Goal: Communication & Community: Answer question/provide support

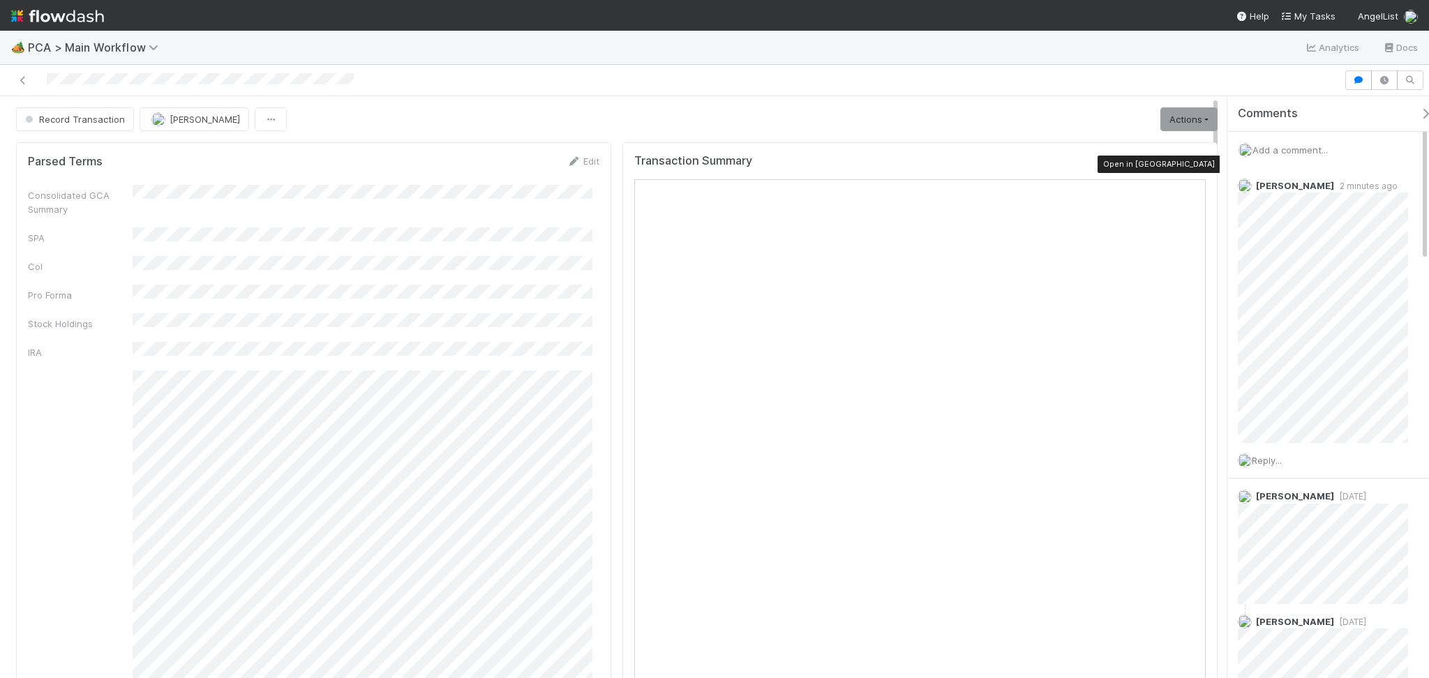
click at [1192, 160] on icon at bounding box center [1199, 164] width 14 height 9
click at [1269, 452] on div "Reply..." at bounding box center [1330, 460] width 205 height 35
click at [1271, 455] on span "Reply..." at bounding box center [1267, 460] width 30 height 11
click at [1299, 558] on button "[PERSON_NAME]" at bounding box center [1312, 568] width 105 height 20
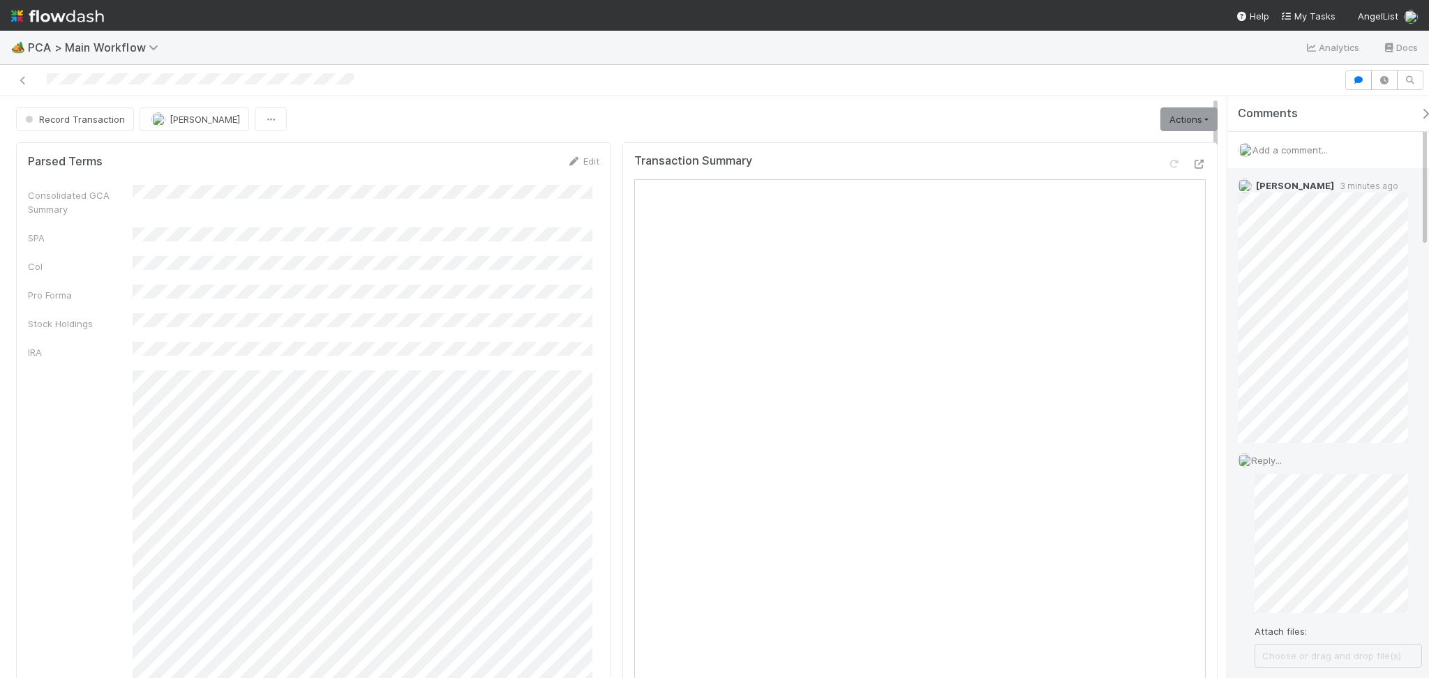
scroll to position [93, 0]
click at [1279, 593] on button "Add Reply" at bounding box center [1286, 598] width 62 height 24
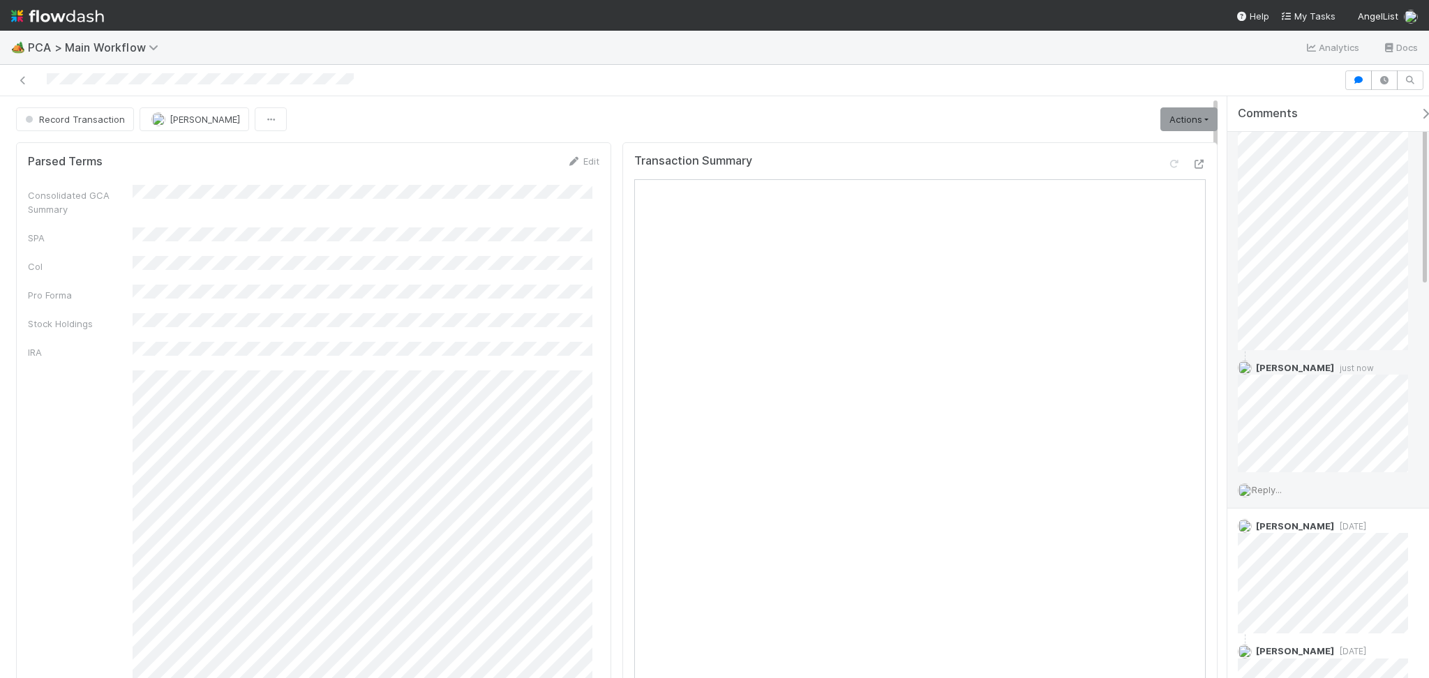
scroll to position [0, 0]
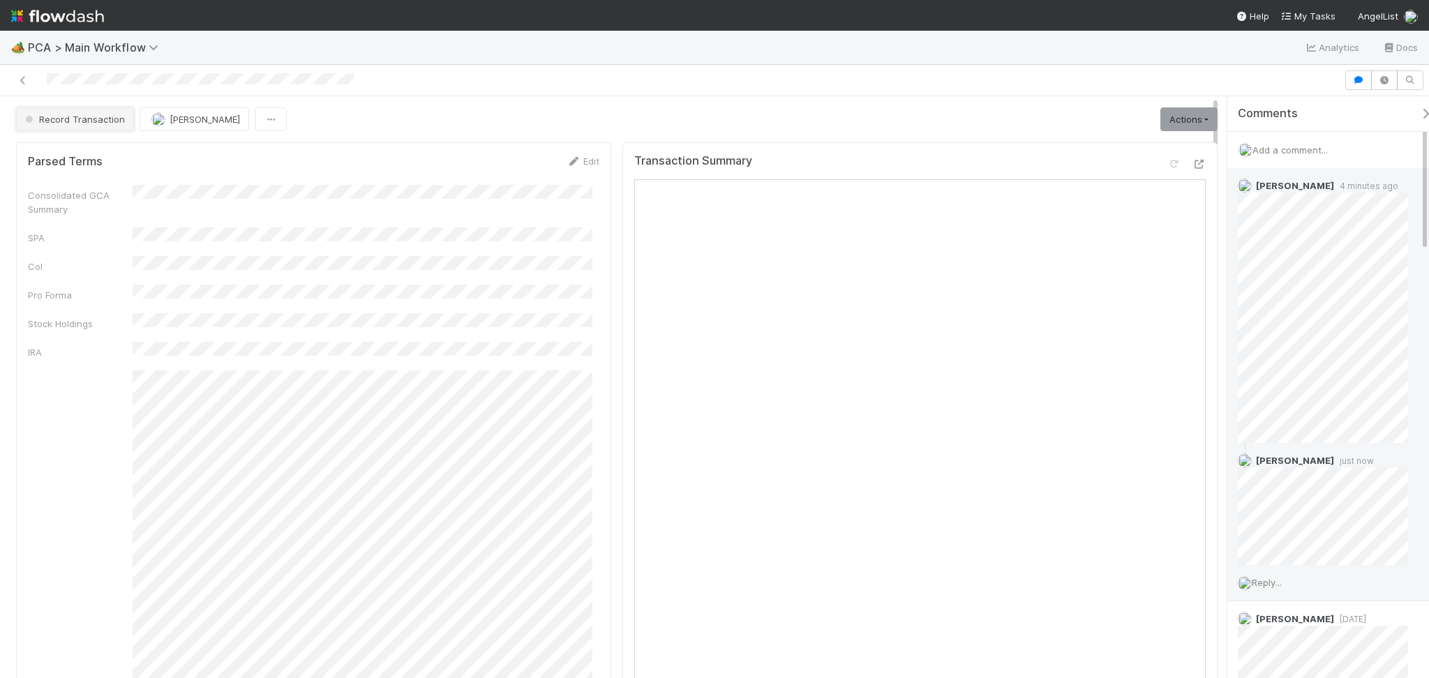
click at [77, 126] on button "Record Transaction" at bounding box center [75, 119] width 118 height 24
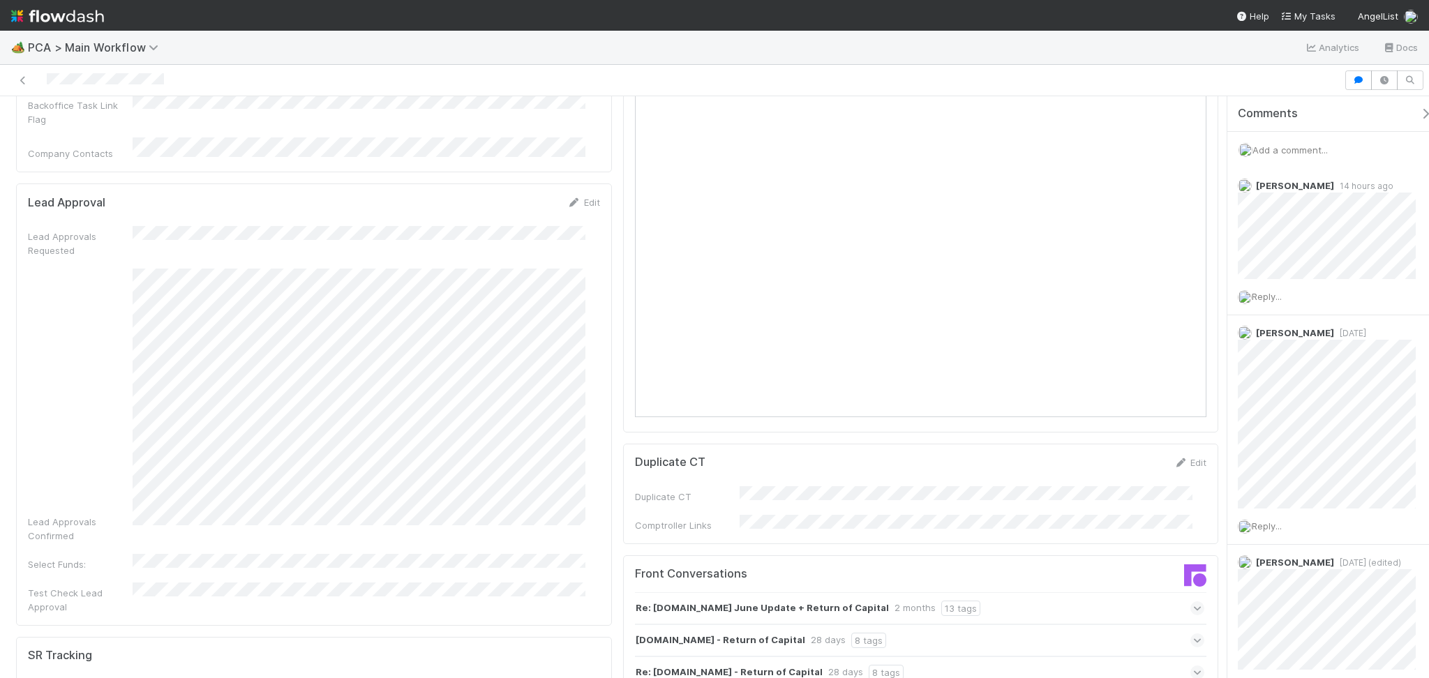
scroll to position [744, 0]
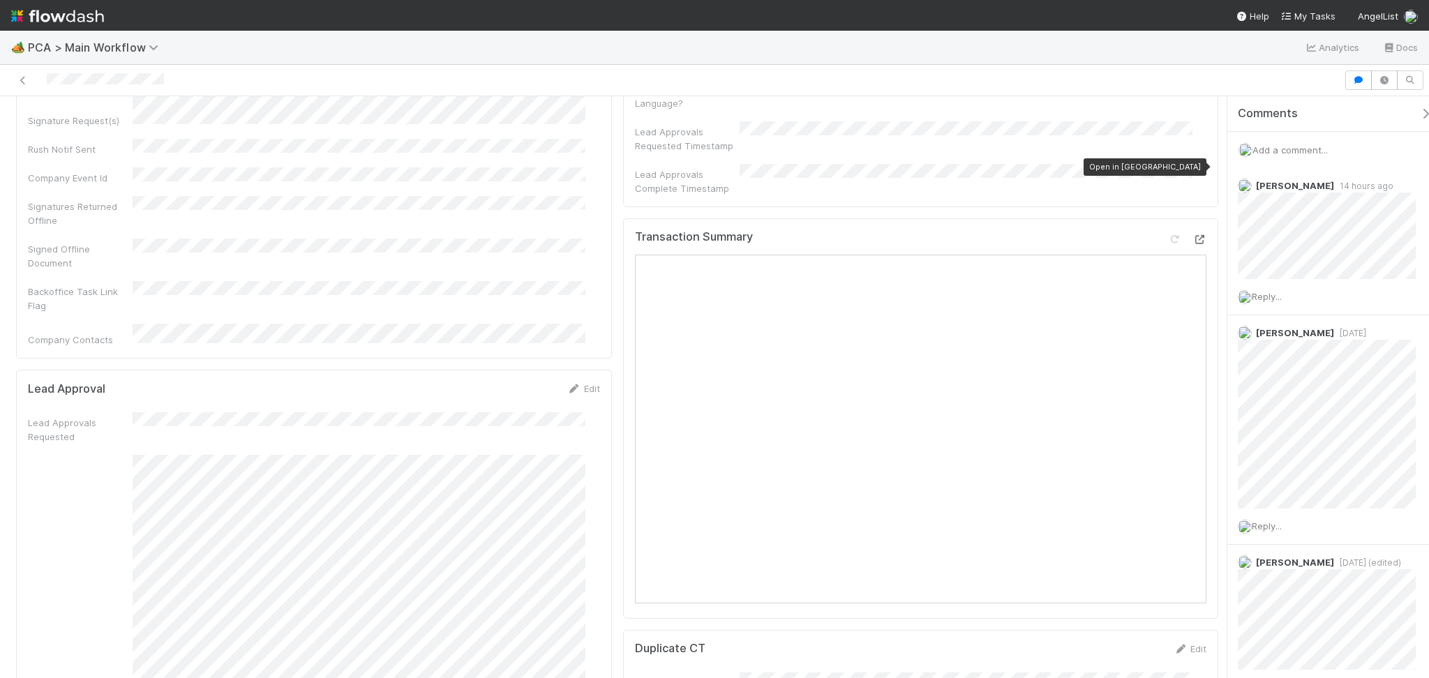
click at [1193, 235] on icon at bounding box center [1200, 239] width 14 height 9
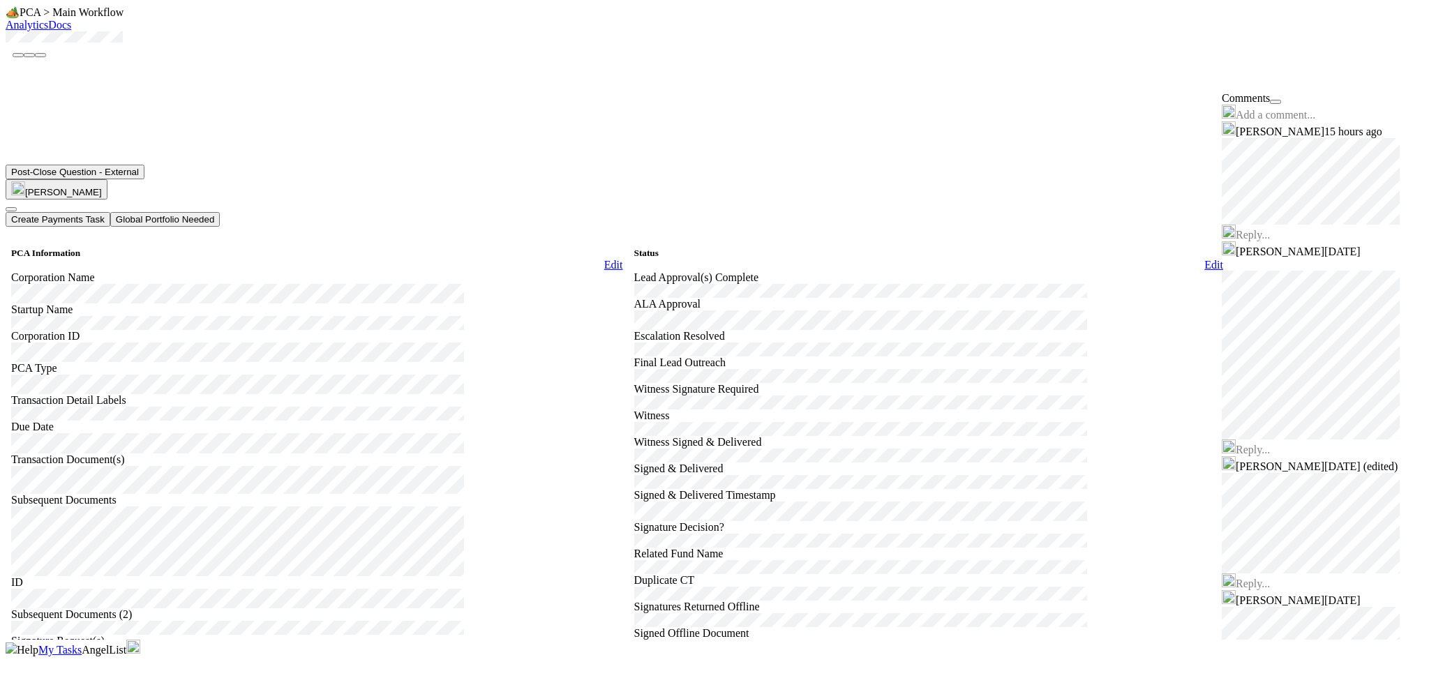
copy icon
click at [98, 45] on div at bounding box center [715, 38] width 1418 height 14
click at [1249, 241] on span "Reply..." at bounding box center [1253, 235] width 34 height 12
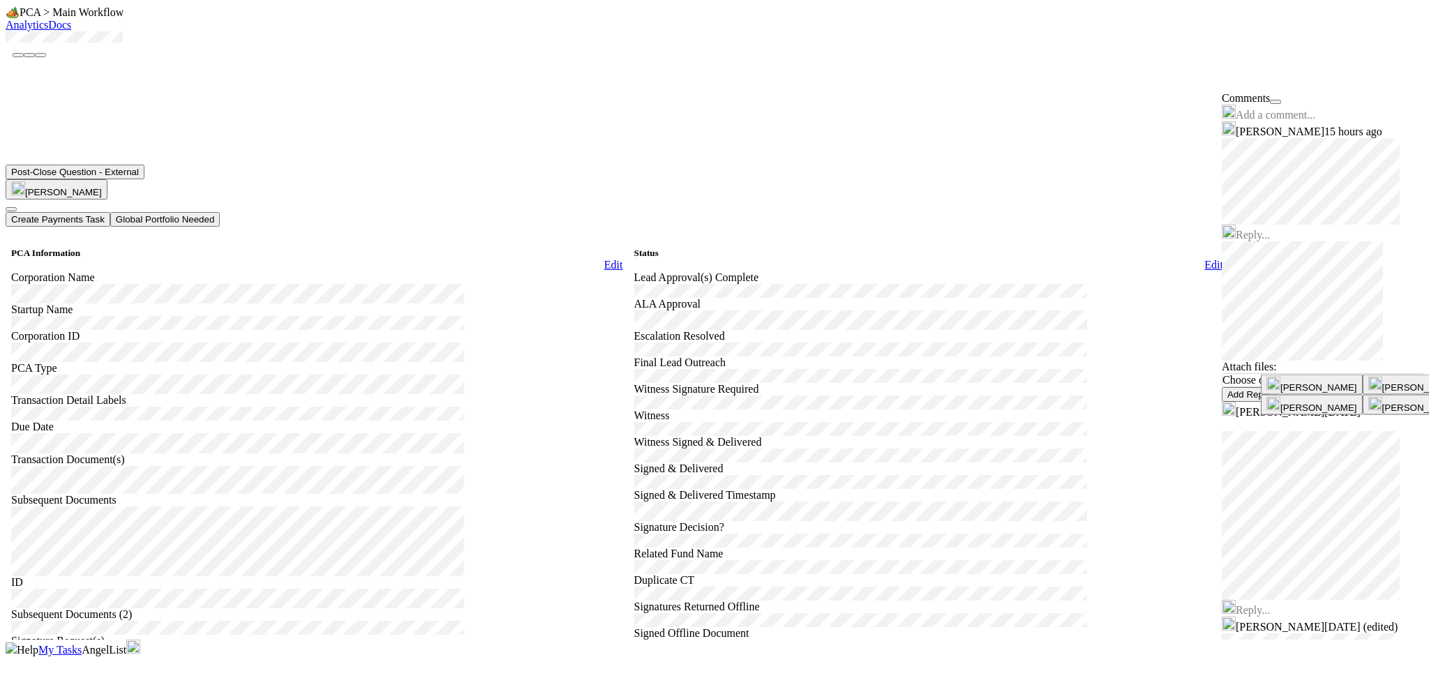
click at [1305, 413] on span "[PERSON_NAME]" at bounding box center [1319, 408] width 77 height 10
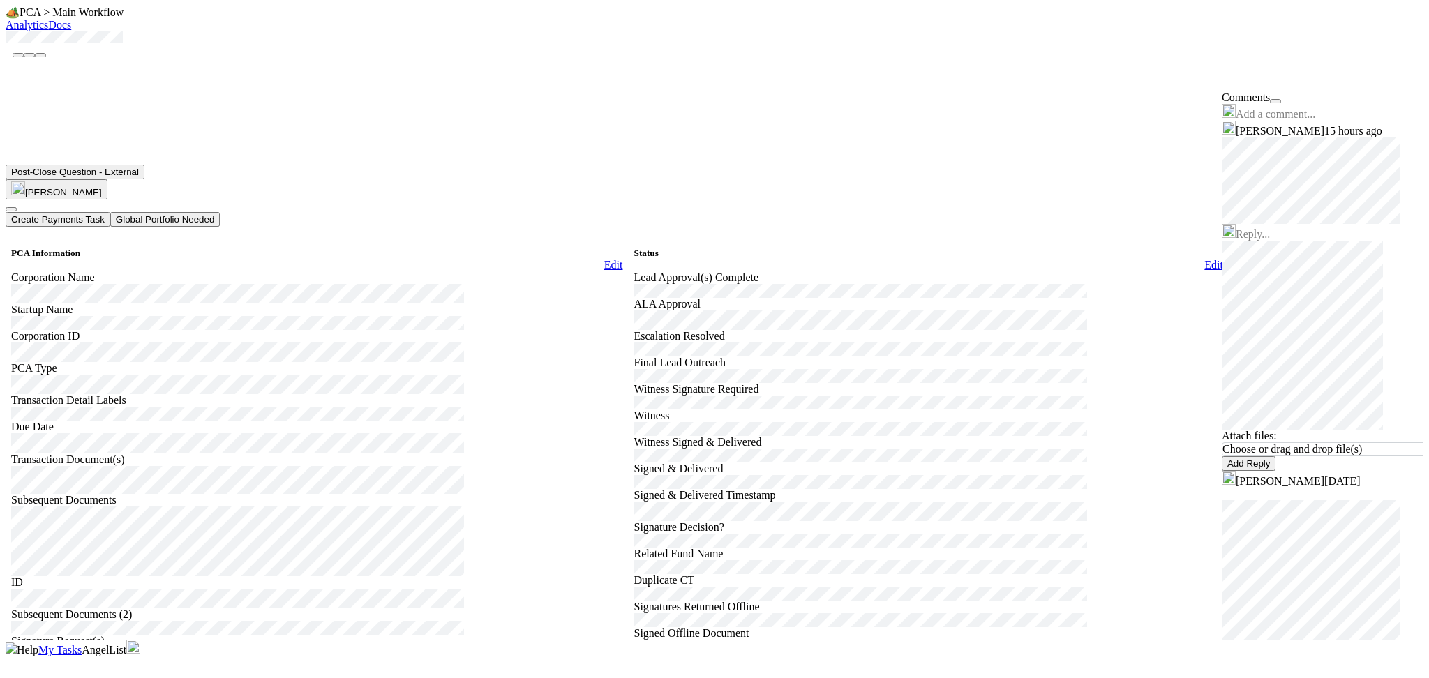
scroll to position [93, 0]
click at [1276, 471] on button "Add Reply" at bounding box center [1249, 463] width 54 height 15
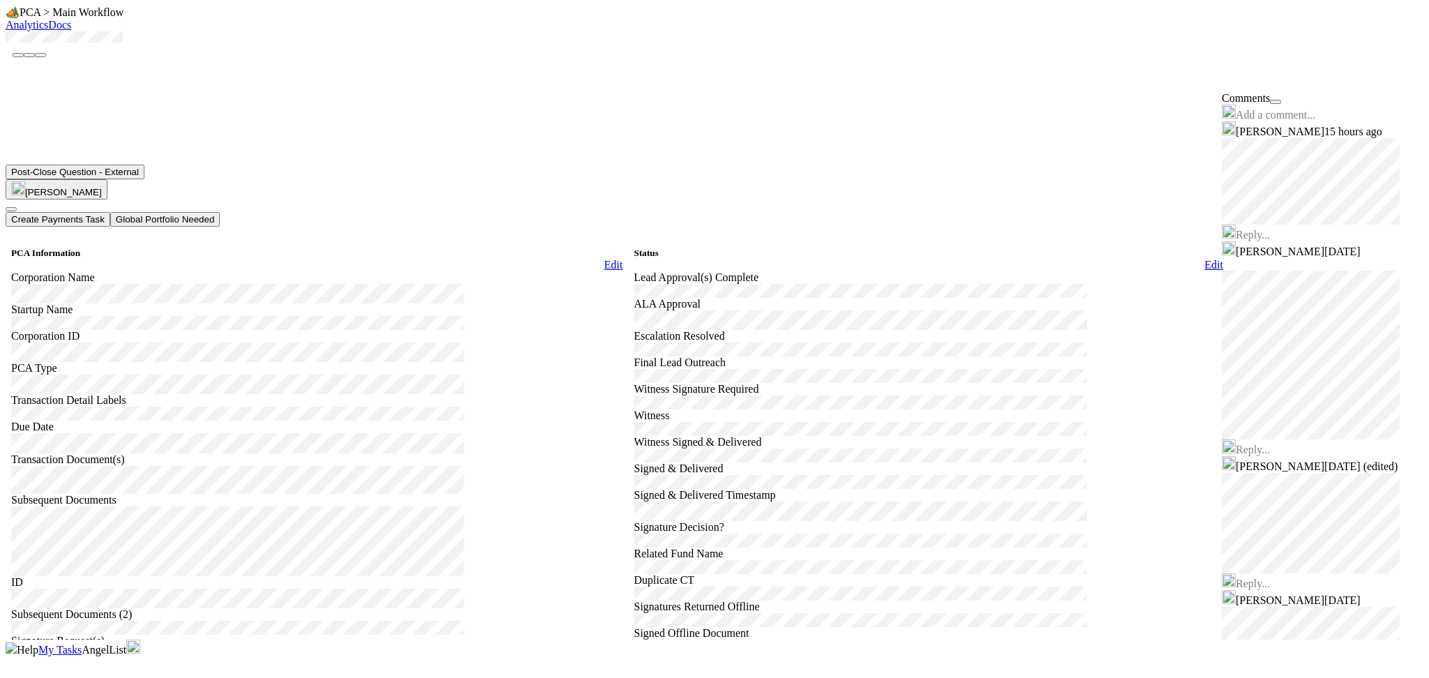
scroll to position [0, 0]
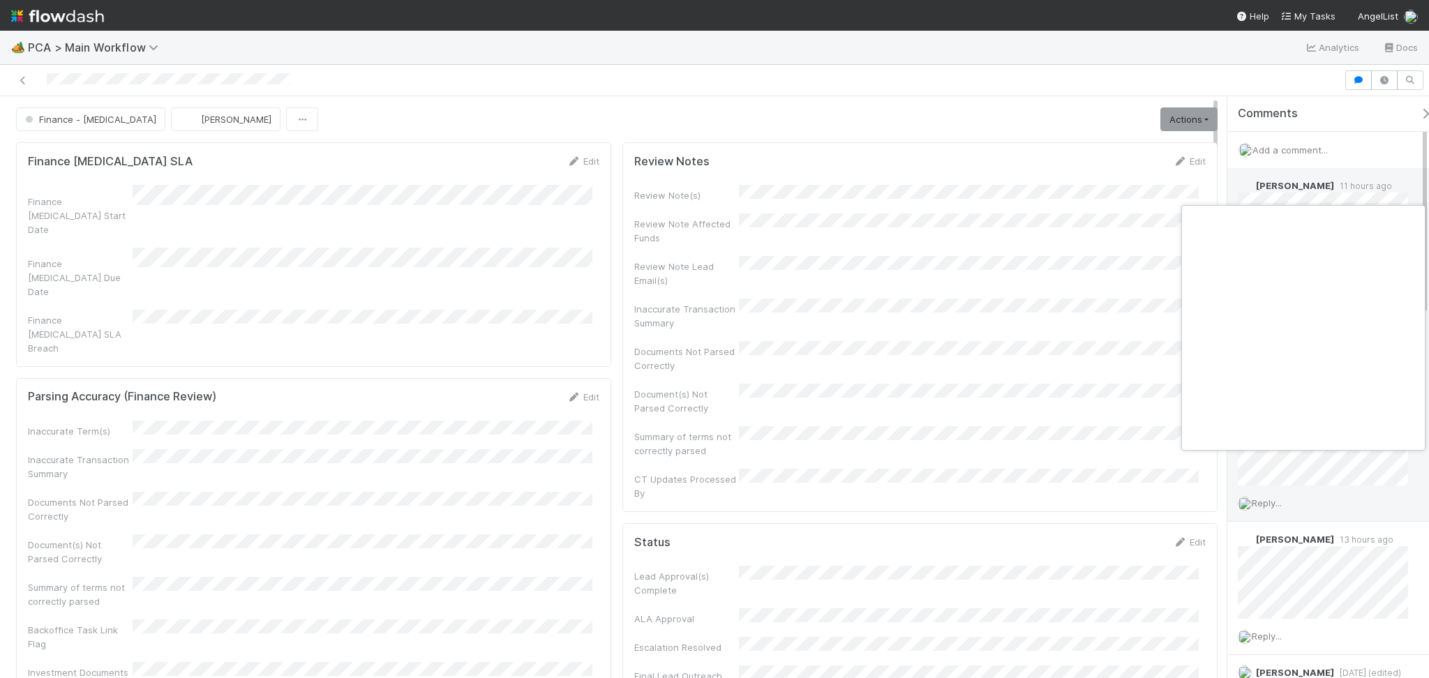
scroll to position [0, 8]
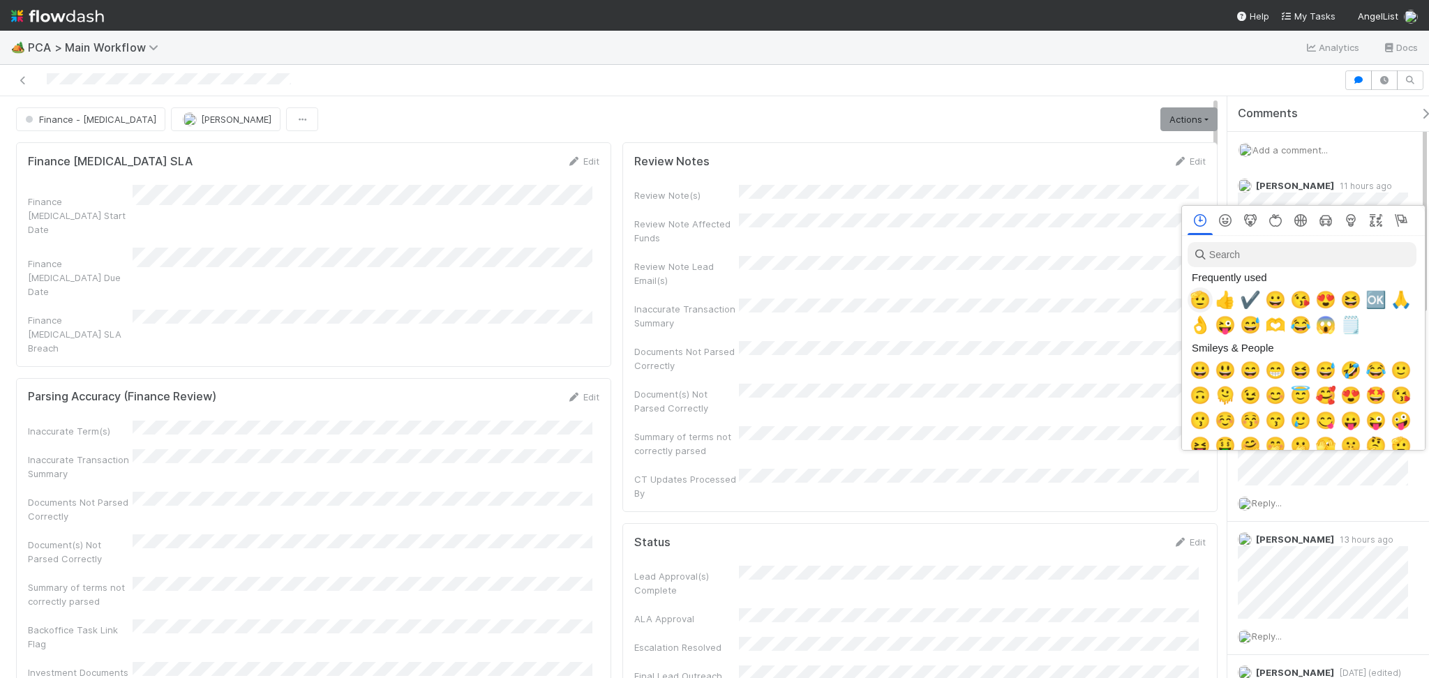
click at [1195, 293] on span "🫡" at bounding box center [1200, 300] width 21 height 20
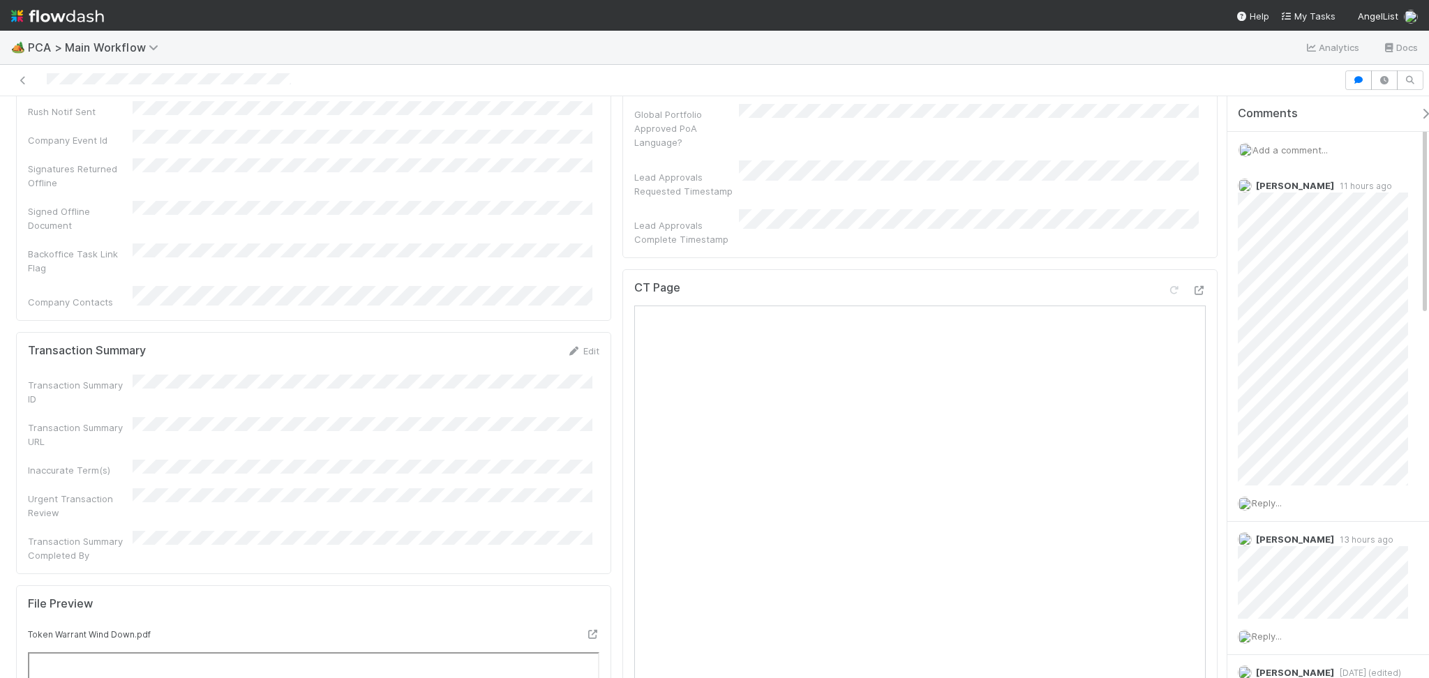
scroll to position [930, 0]
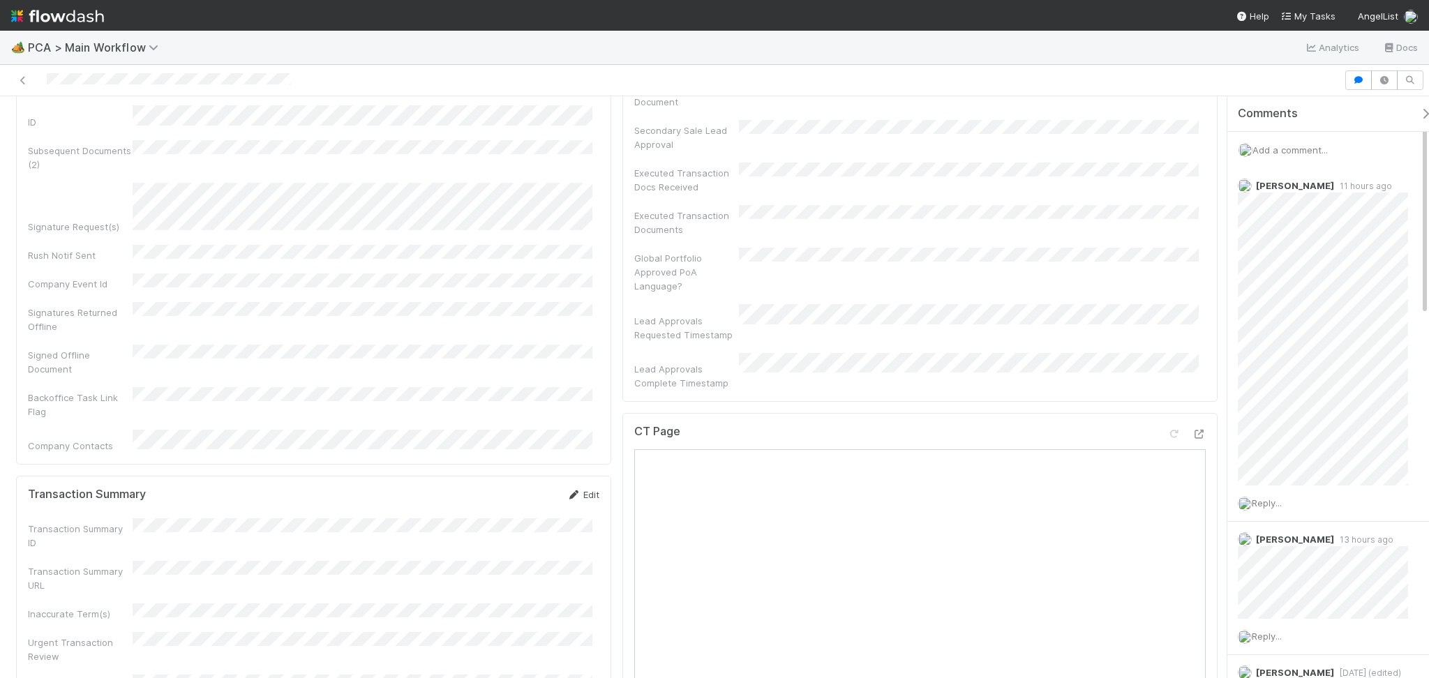
click at [567, 491] on icon at bounding box center [574, 495] width 14 height 9
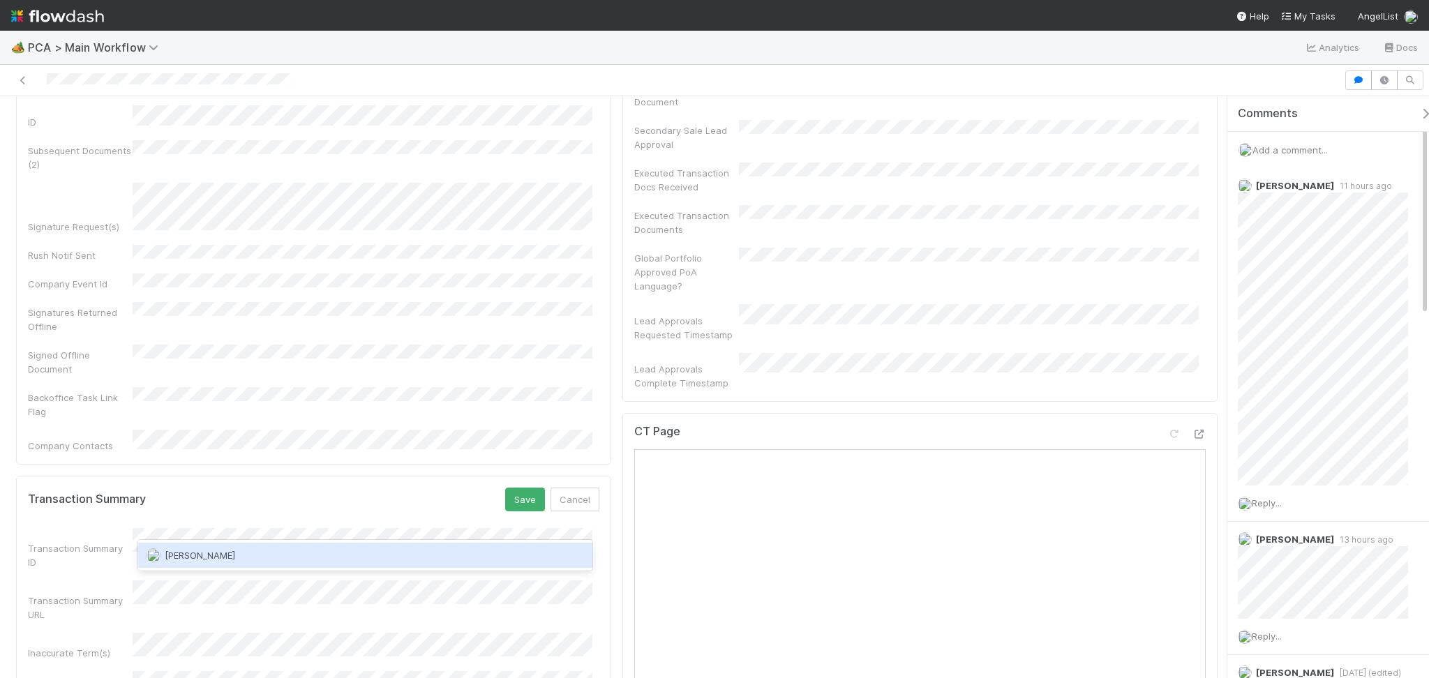
click at [267, 559] on div "[PERSON_NAME]" at bounding box center [365, 555] width 454 height 25
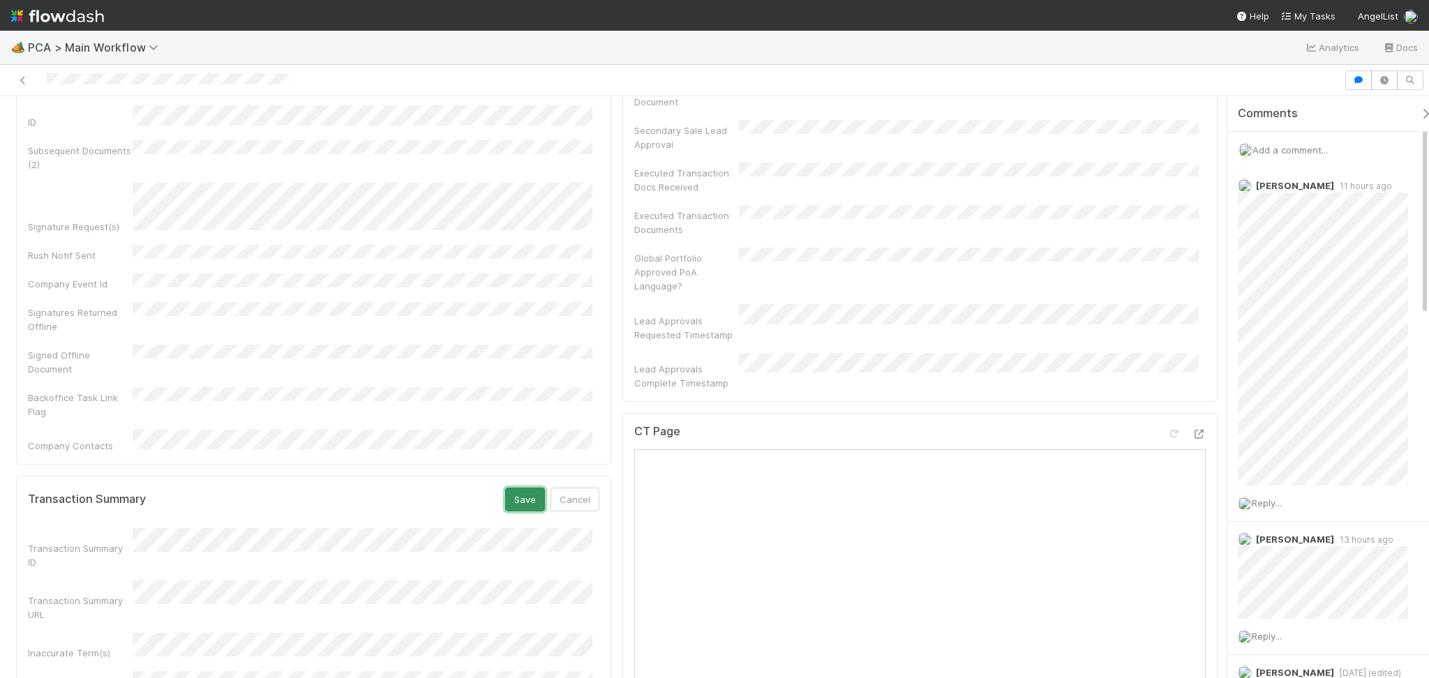
drag, startPoint x: 526, startPoint y: 313, endPoint x: 574, endPoint y: 13, distance: 303.9
click at [526, 488] on button "Save" at bounding box center [525, 500] width 40 height 24
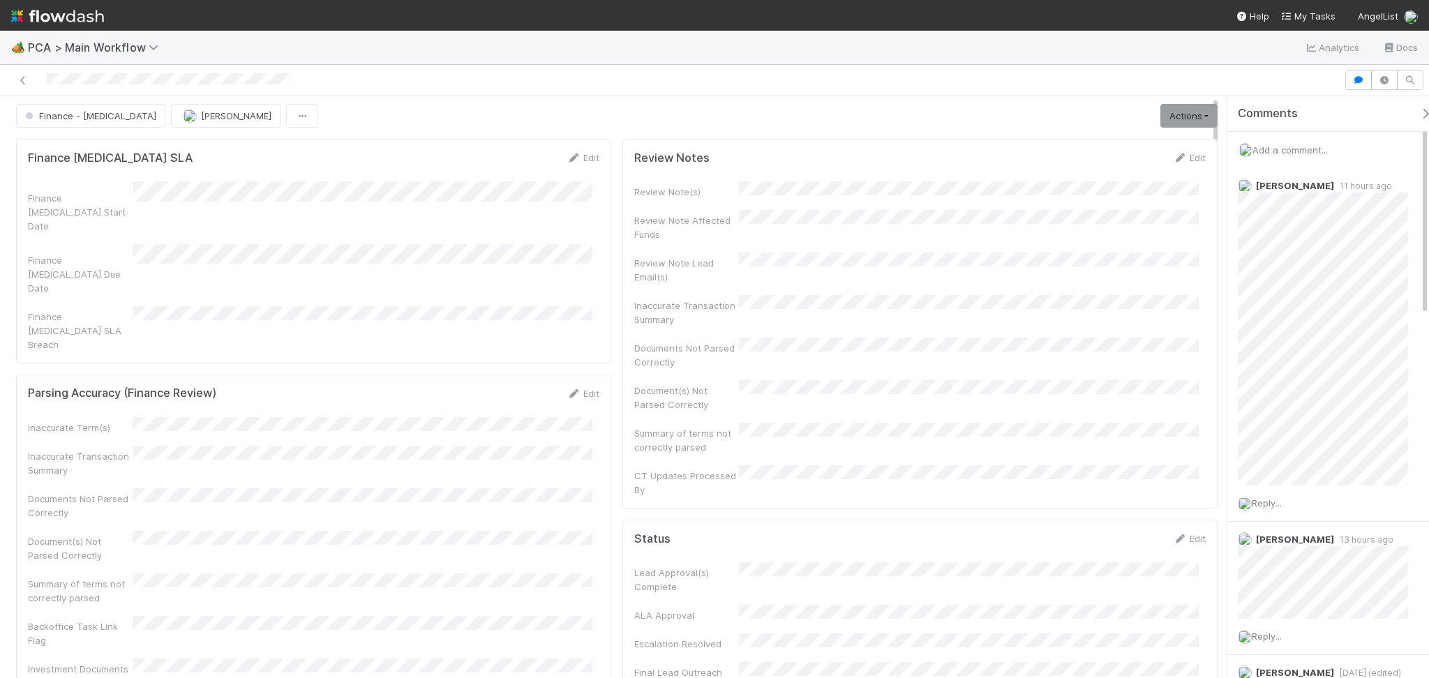
scroll to position [0, 0]
